Goal: Information Seeking & Learning: Learn about a topic

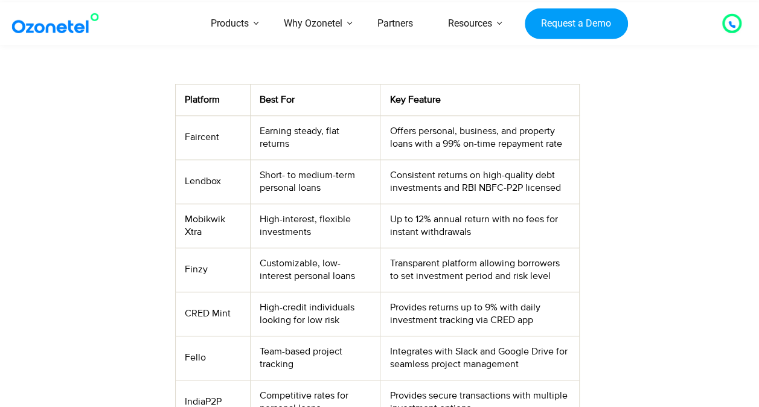
scroll to position [423, 0]
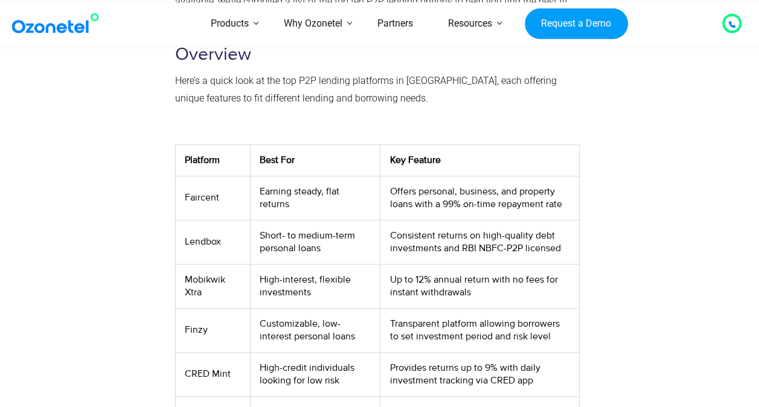
click at [198, 176] on td "Faircent" at bounding box center [212, 198] width 75 height 44
copy td "Faircent"
click at [203, 264] on td "Mobikwik Xtra" at bounding box center [212, 286] width 75 height 44
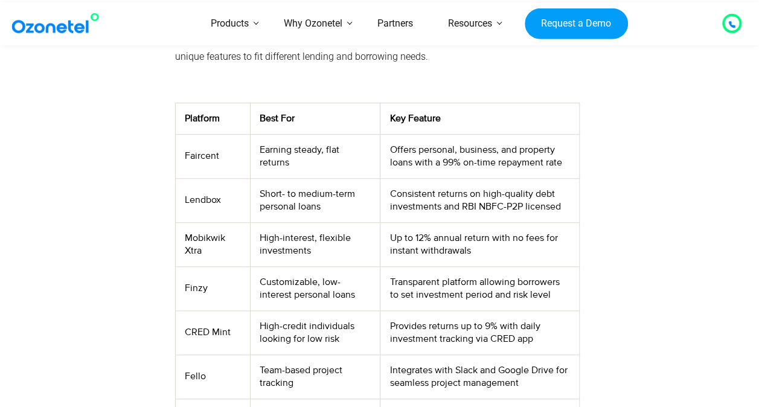
scroll to position [483, 0]
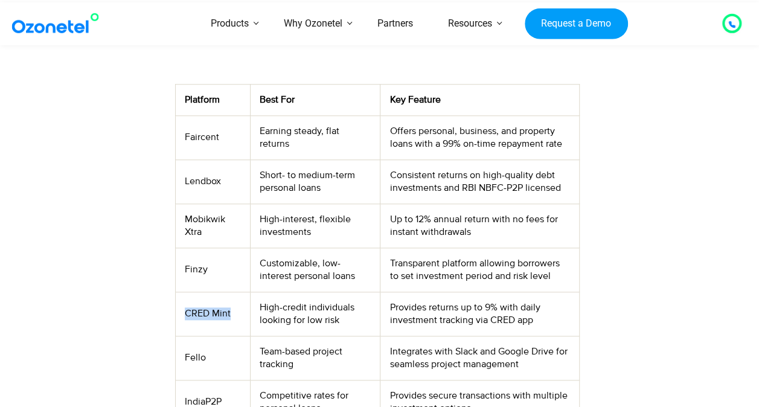
drag, startPoint x: 213, startPoint y: 282, endPoint x: 185, endPoint y: 282, distance: 27.8
click at [185, 292] on td "CRED Mint" at bounding box center [212, 314] width 75 height 44
click at [251, 336] on td "Team-based project tracking" at bounding box center [315, 358] width 130 height 44
click at [431, 380] on td "Provides secure transactions with multiple investment options" at bounding box center [479, 402] width 199 height 44
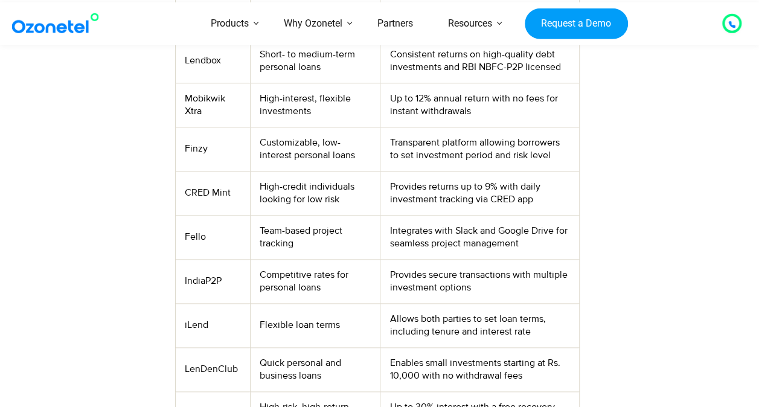
scroll to position [725, 0]
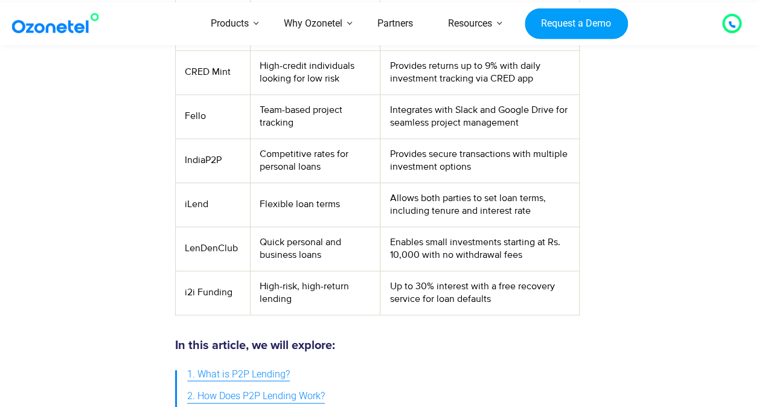
click at [211, 226] on td "LenDenClub" at bounding box center [212, 248] width 75 height 44
copy td "LenDenClub"
